Goal: Task Accomplishment & Management: Use online tool/utility

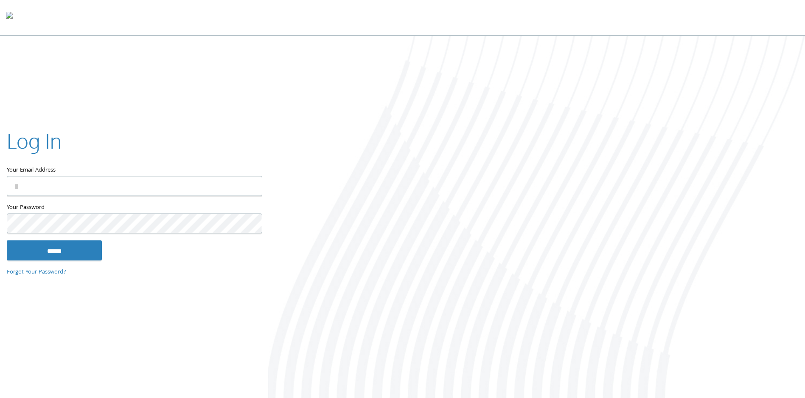
click at [515, 307] on div at bounding box center [536, 218] width 537 height 364
type input "**********"
